Goal: Task Accomplishment & Management: Complete application form

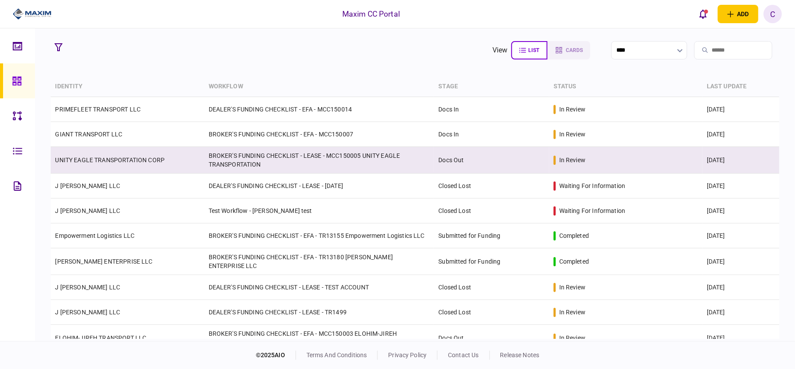
click at [119, 161] on link "UNITY EAGLE TRANSPORTATION CORP" at bounding box center [110, 159] width 110 height 7
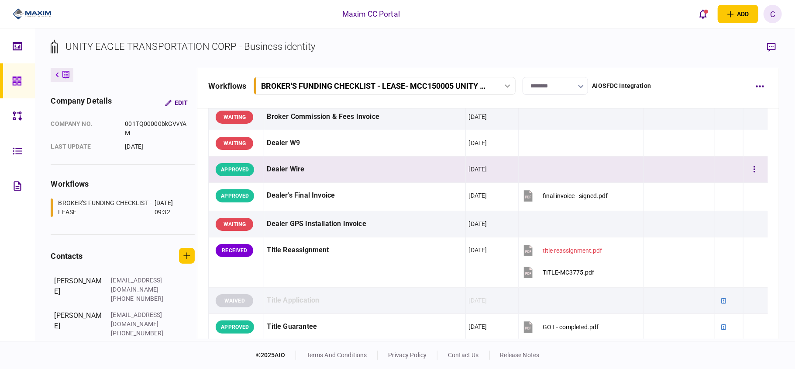
scroll to position [524, 0]
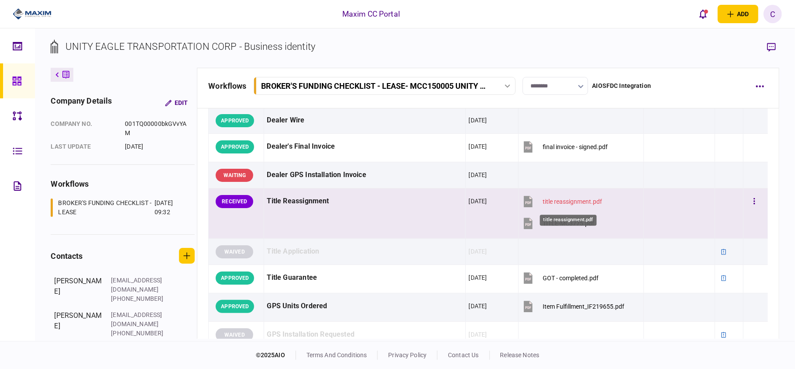
click at [574, 205] on div "title reassignment.pdf" at bounding box center [572, 201] width 59 height 7
click at [752, 205] on button "button" at bounding box center [755, 202] width 16 height 16
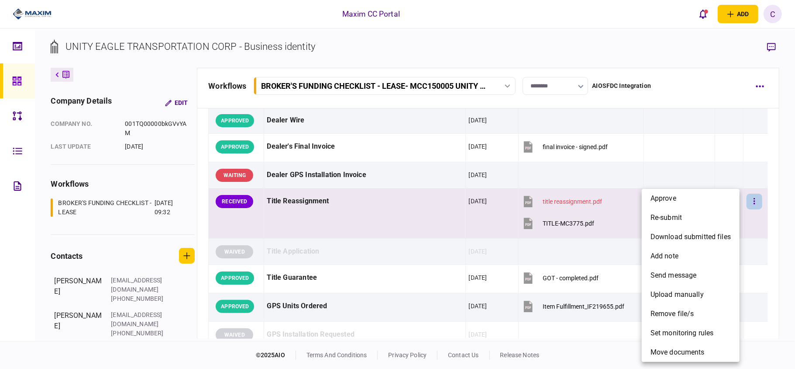
click at [590, 196] on div at bounding box center [397, 184] width 795 height 369
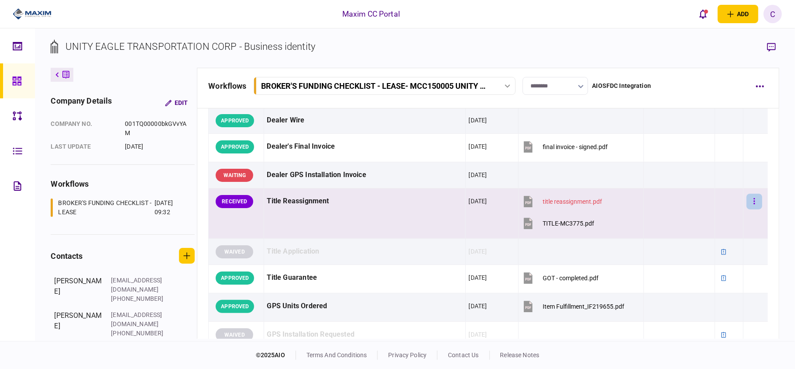
click at [747, 201] on button "button" at bounding box center [755, 202] width 16 height 16
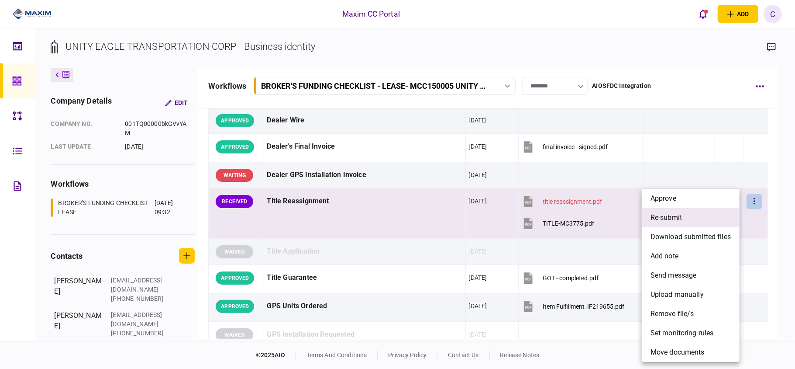
click at [666, 220] on span "re-submit" at bounding box center [666, 217] width 31 height 10
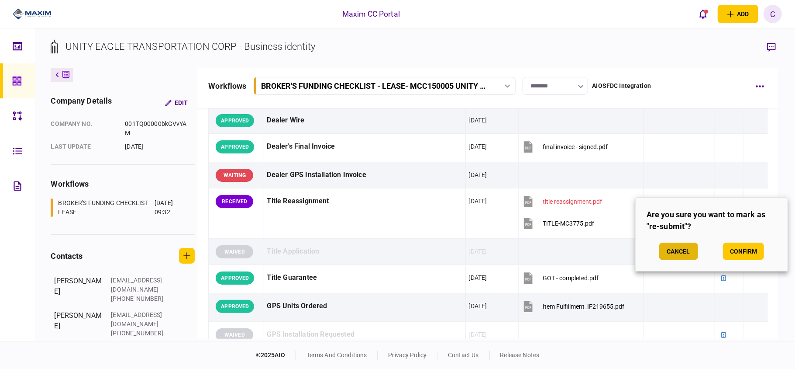
click at [671, 249] on button "Cancel" at bounding box center [679, 250] width 39 height 17
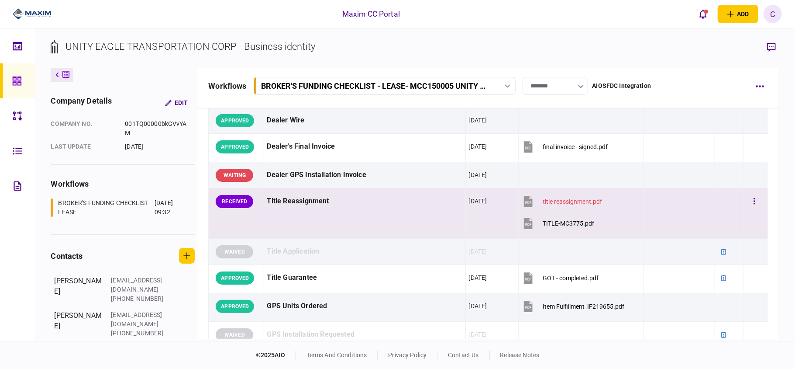
click at [726, 203] on td at bounding box center [730, 213] width 28 height 50
click at [754, 204] on icon "button" at bounding box center [754, 201] width 1 height 6
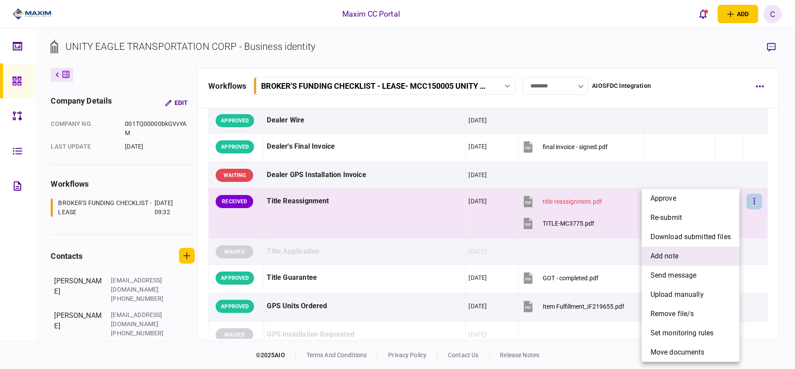
click at [675, 258] on span "add note" at bounding box center [665, 256] width 28 height 10
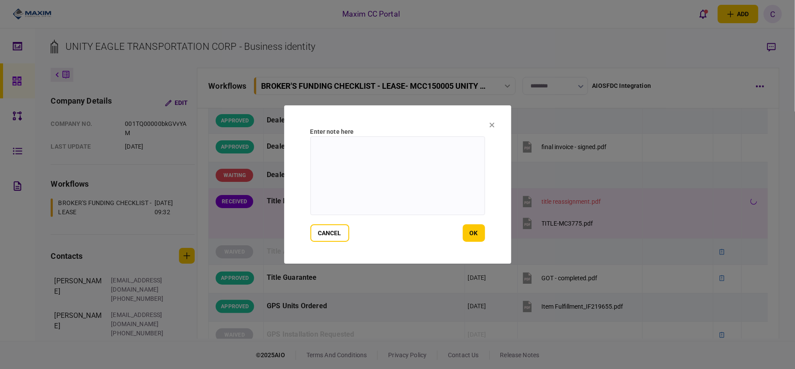
click at [391, 152] on textarea at bounding box center [398, 175] width 175 height 79
type textarea "*"
type textarea "**********"
click at [468, 234] on button "ok" at bounding box center [474, 232] width 22 height 17
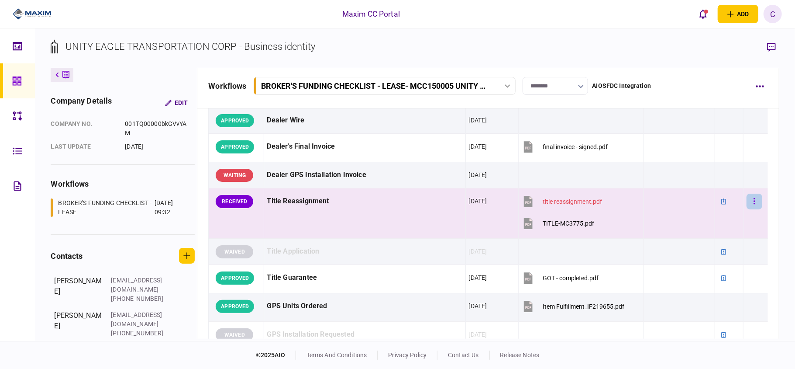
click at [754, 204] on icon "button" at bounding box center [755, 201] width 2 height 8
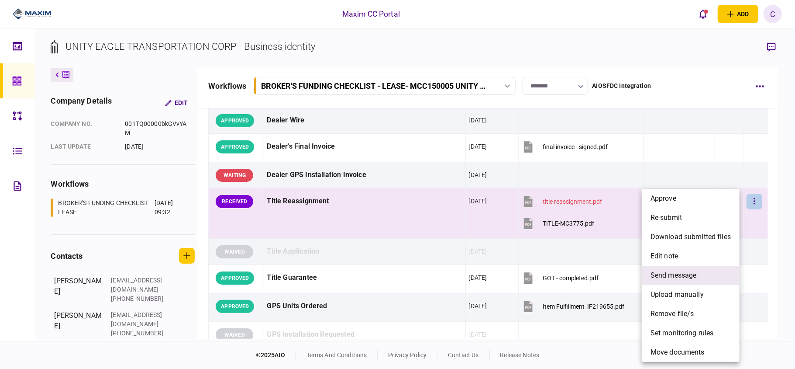
click at [678, 276] on span "send message" at bounding box center [674, 275] width 46 height 10
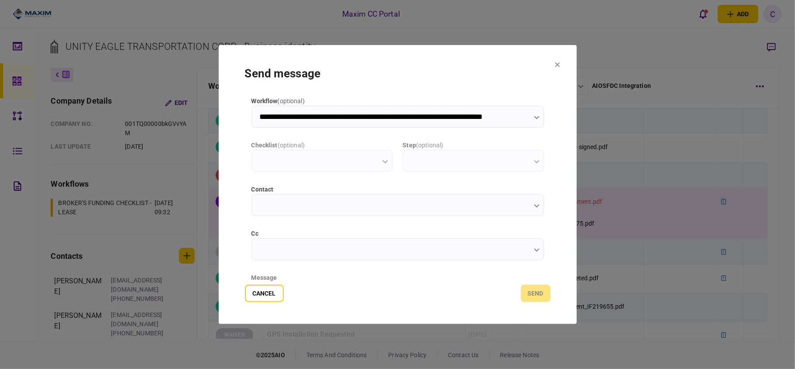
type input "**********"
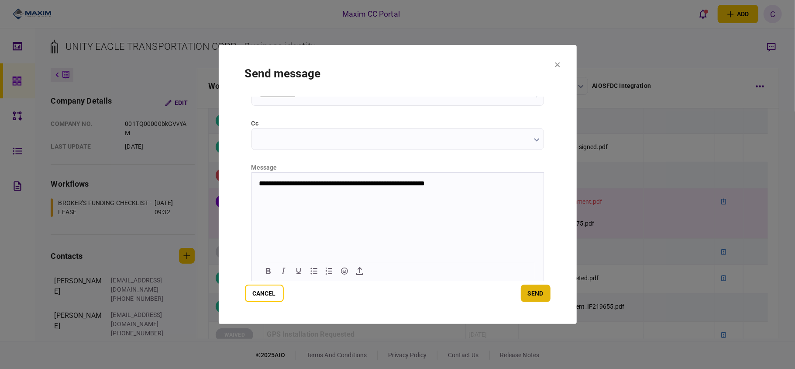
click at [542, 296] on button "send" at bounding box center [536, 292] width 30 height 17
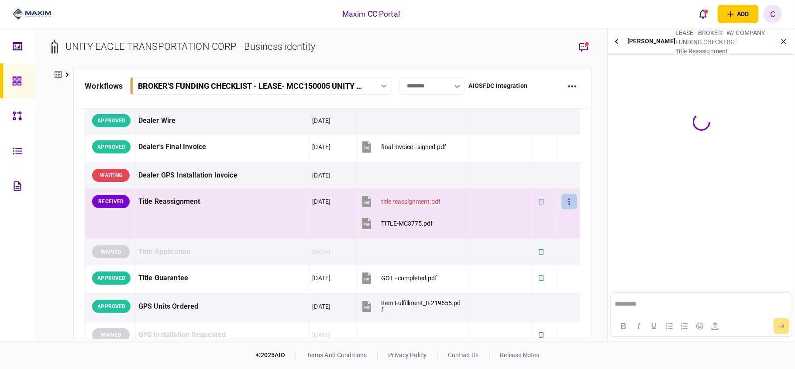
scroll to position [0, 0]
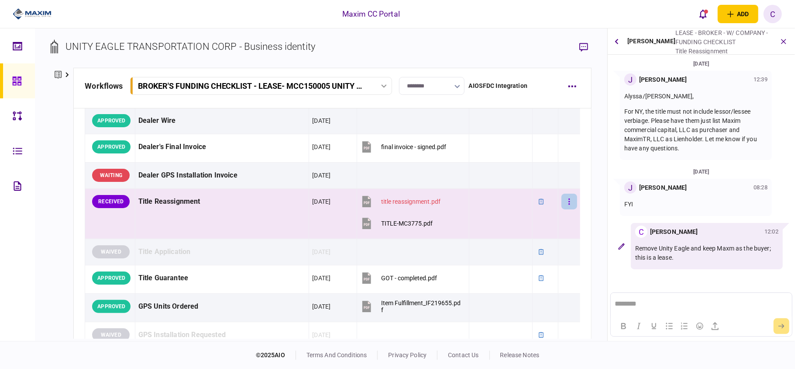
click at [563, 207] on button "button" at bounding box center [570, 202] width 16 height 16
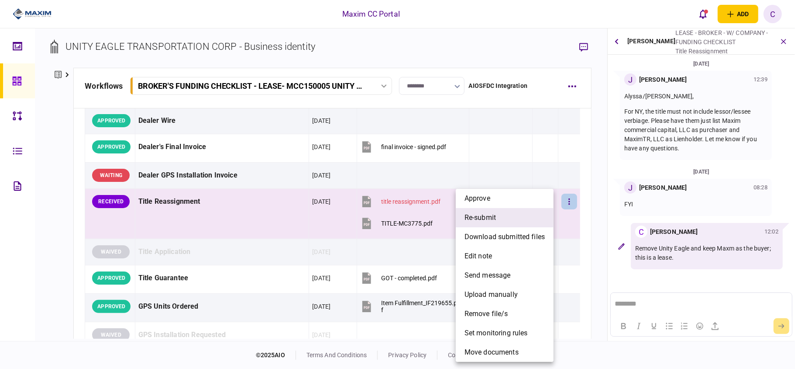
click at [494, 214] on span "re-submit" at bounding box center [480, 217] width 31 height 10
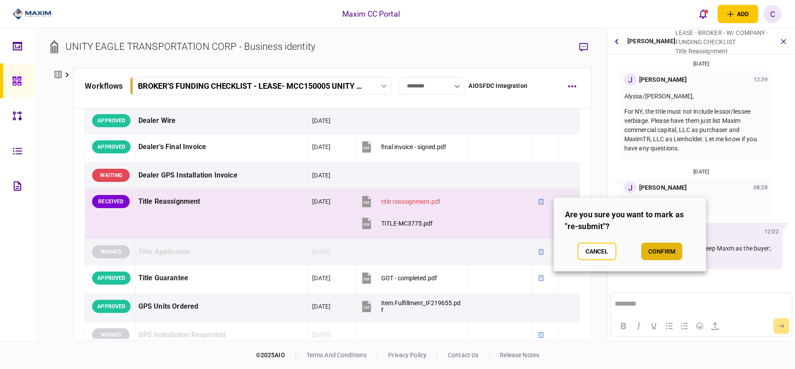
click at [652, 252] on button "confirm" at bounding box center [662, 250] width 41 height 17
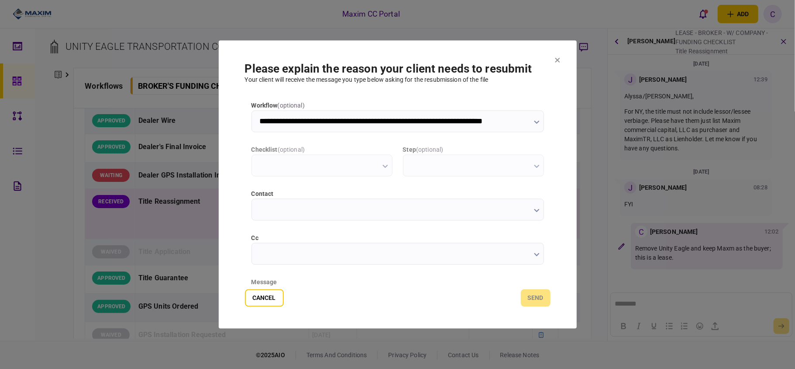
type input "**********"
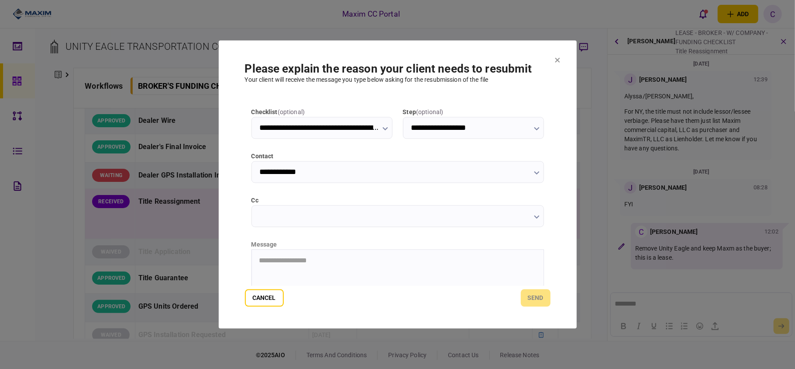
scroll to position [110, 0]
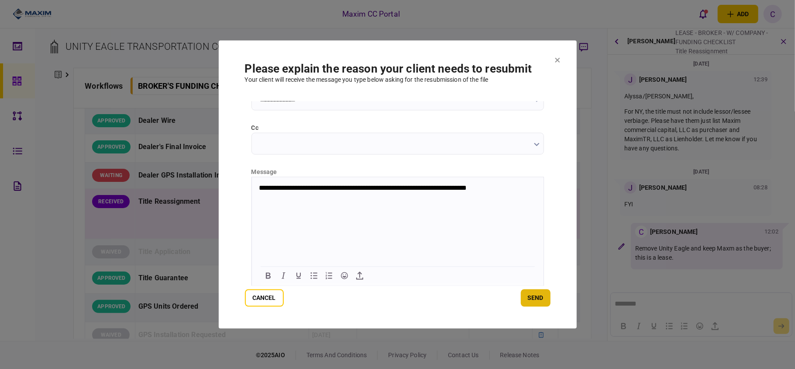
click at [543, 298] on button "send" at bounding box center [536, 297] width 30 height 17
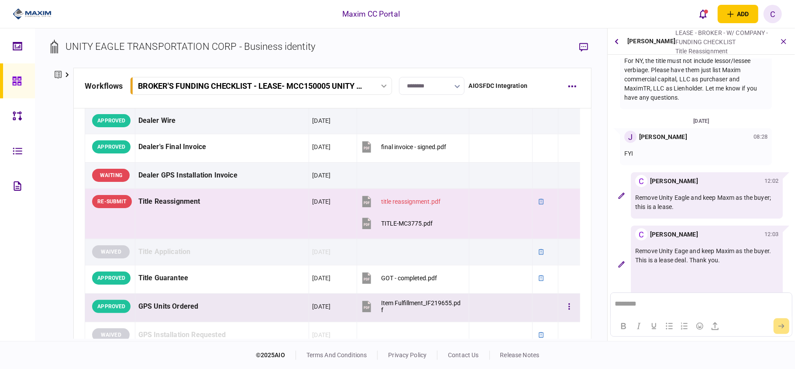
scroll to position [67, 0]
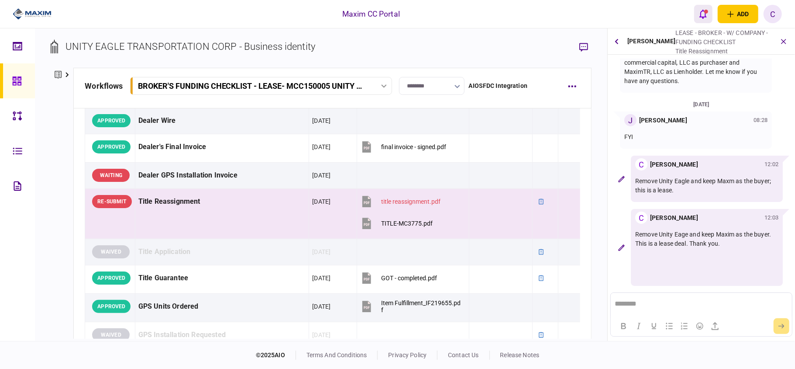
click at [701, 14] on icon "open notifications list" at bounding box center [703, 14] width 7 height 9
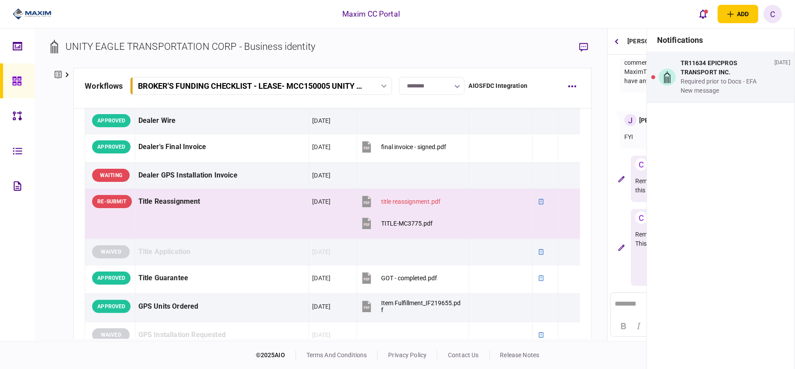
click at [483, 11] on div "Maxim CC Portal add business identity individual identity C C [PERSON_NAME] [PE…" at bounding box center [397, 14] width 795 height 28
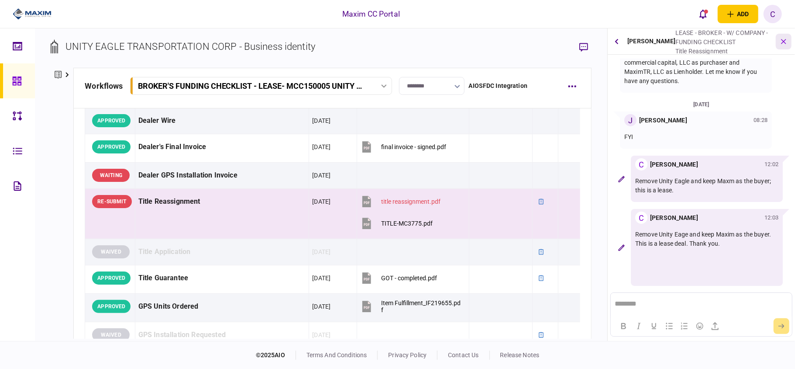
click at [785, 45] on button "button" at bounding box center [784, 42] width 16 height 16
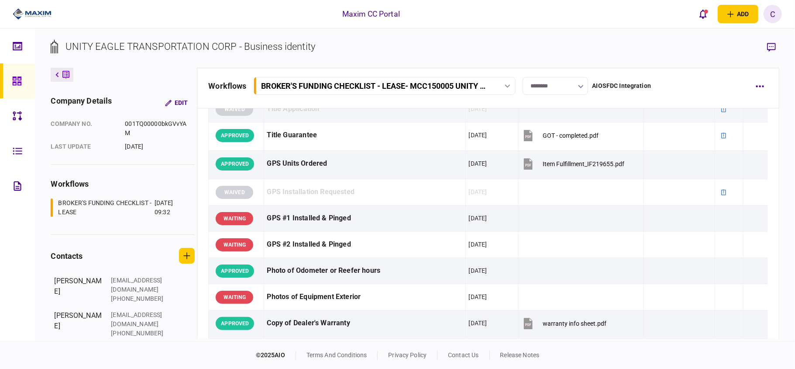
scroll to position [640, 0]
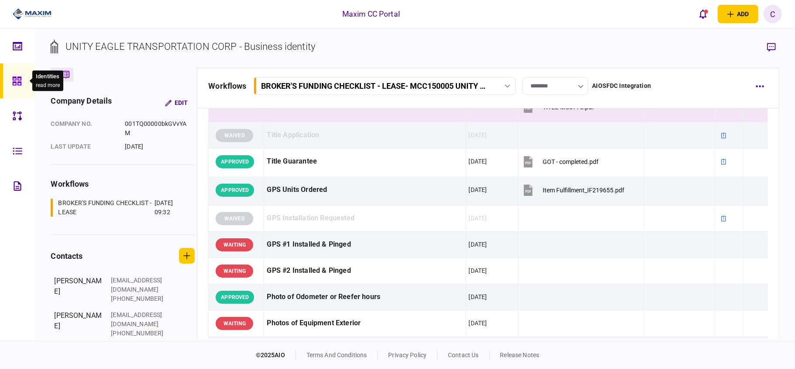
click at [19, 84] on icon at bounding box center [16, 80] width 9 height 9
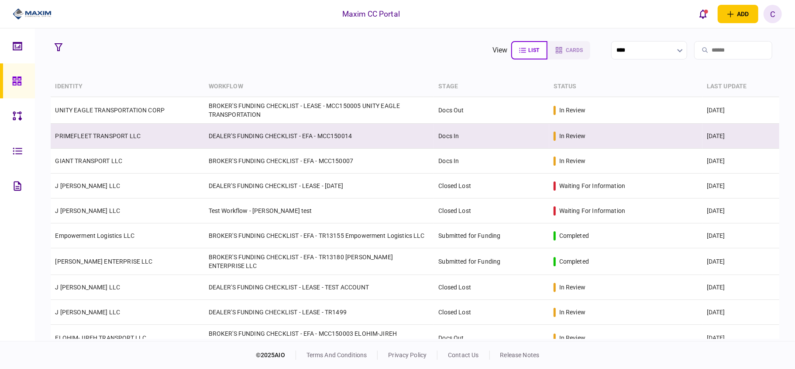
click at [225, 131] on td "DEALER'S FUNDING CHECKLIST - EFA - MCC150014" at bounding box center [319, 136] width 230 height 25
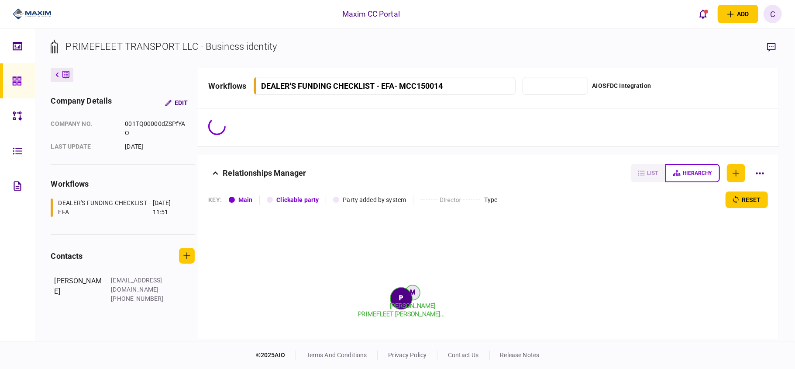
type input "*******"
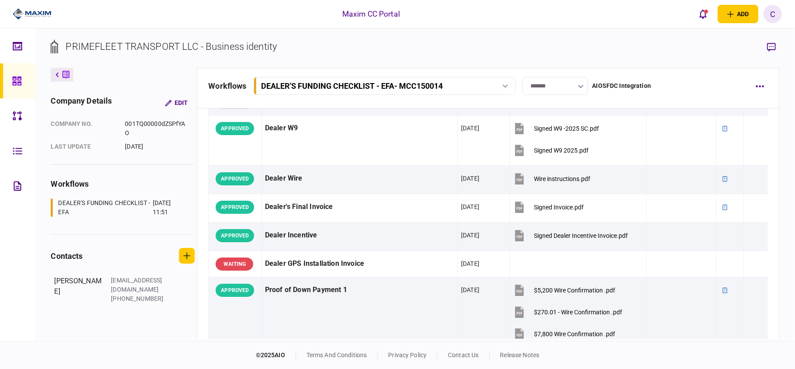
scroll to position [582, 0]
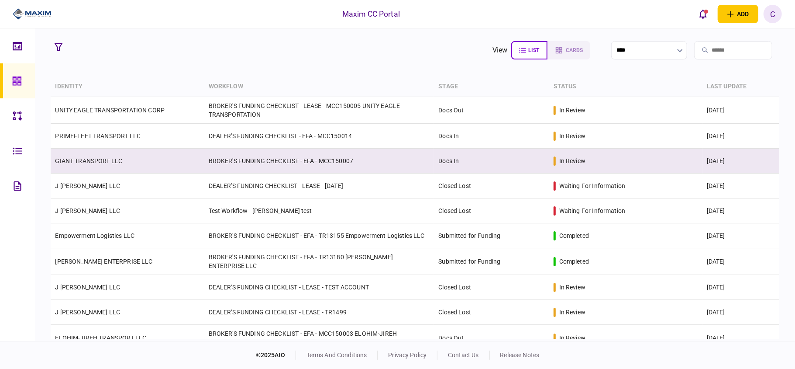
click at [232, 162] on td "BROKER'S FUNDING CHECKLIST - EFA - MCC150007" at bounding box center [319, 161] width 230 height 25
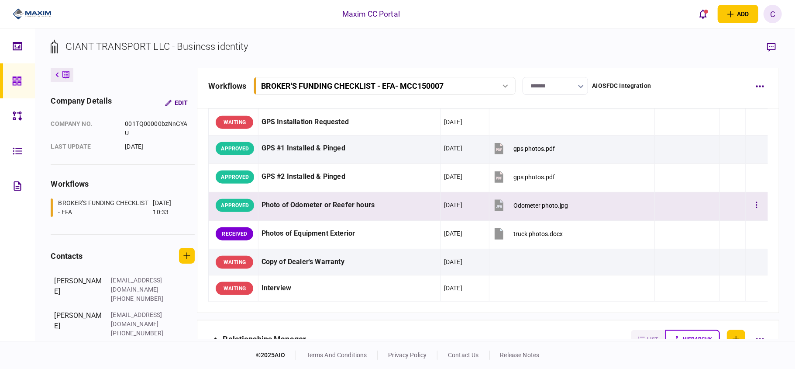
scroll to position [815, 0]
